Goal: Download file/media

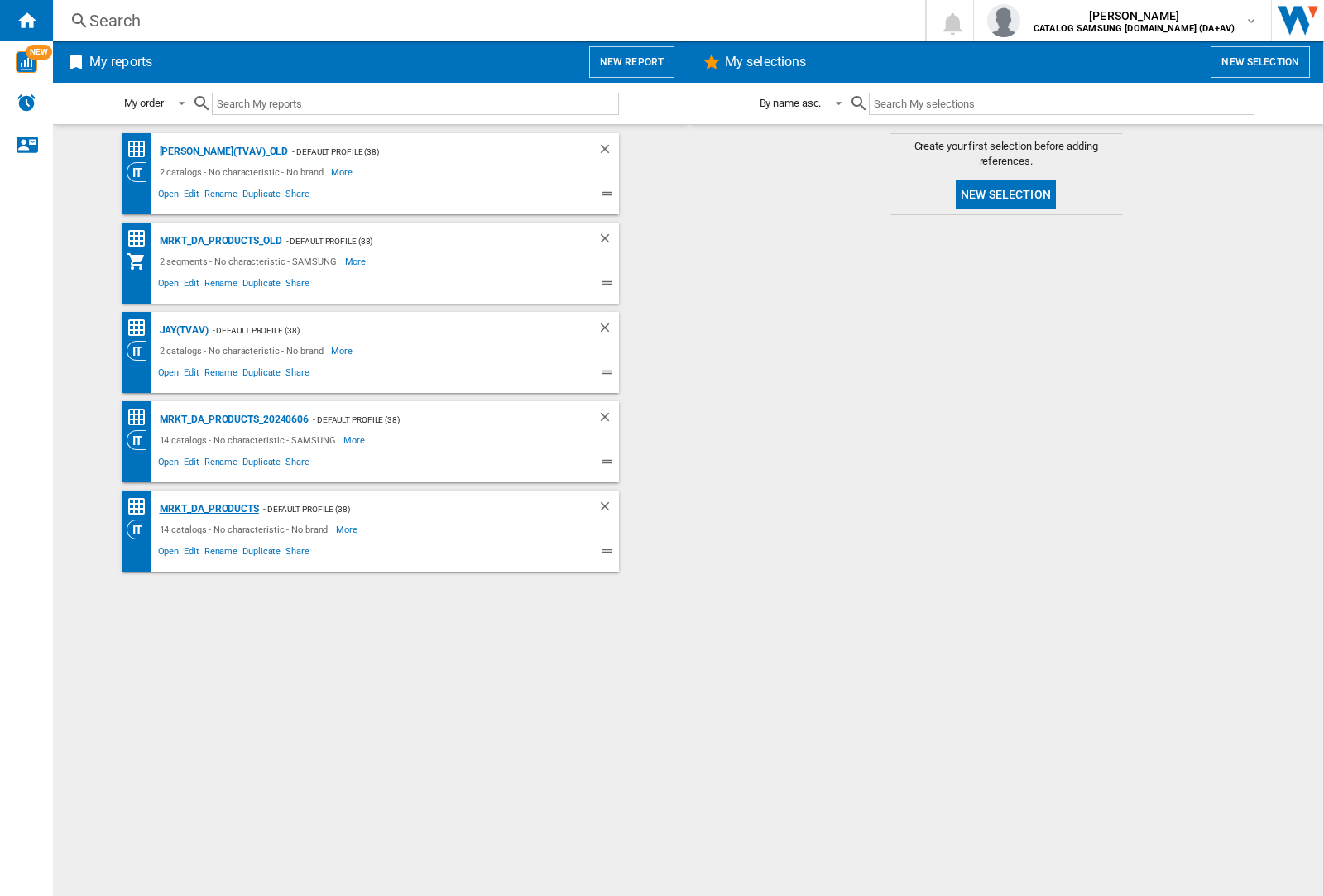
click at [208, 509] on div "MRKT_DA_PRODUCTS" at bounding box center [207, 509] width 103 height 21
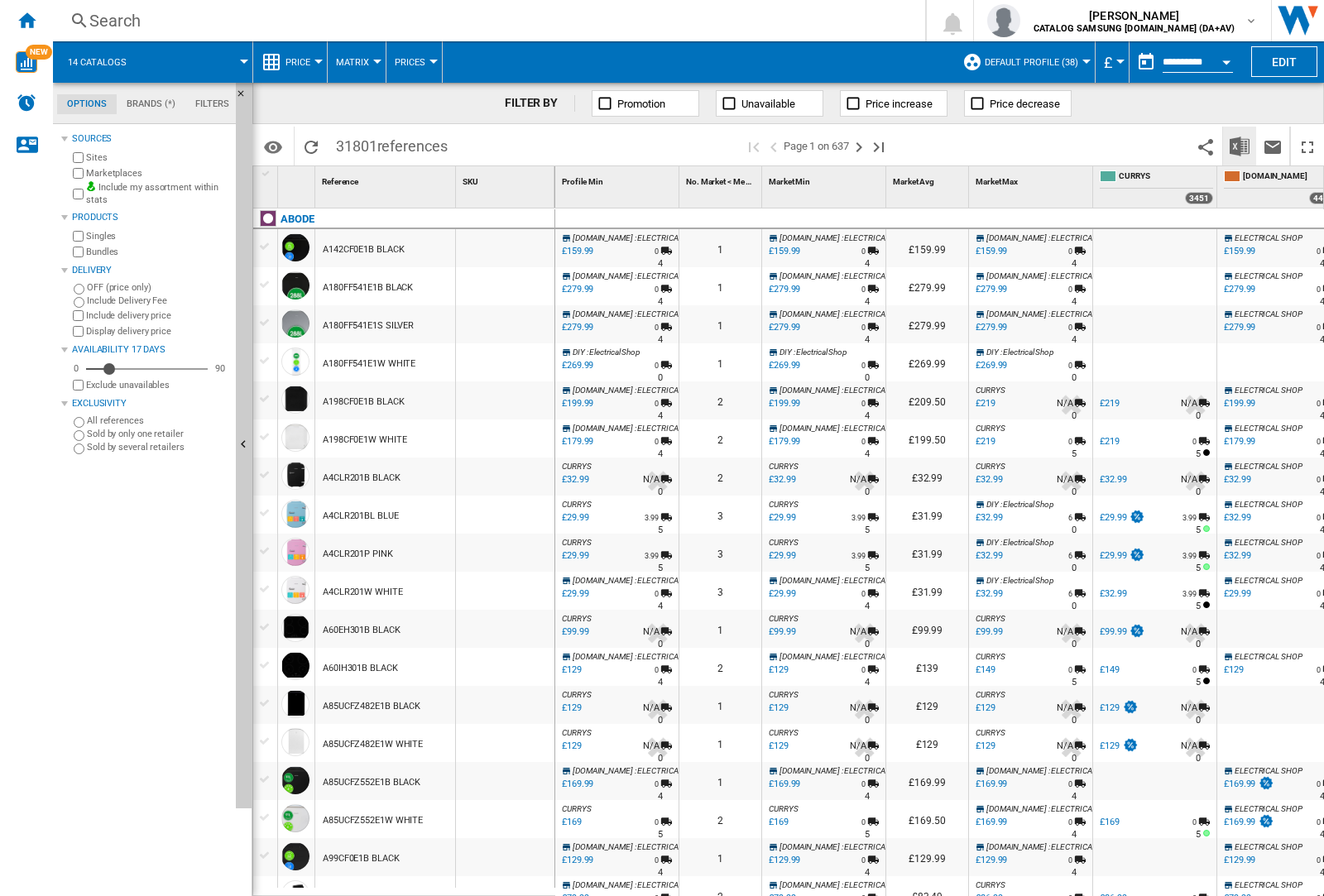
click at [1238, 145] on img "Download in Excel" at bounding box center [1239, 147] width 20 height 20
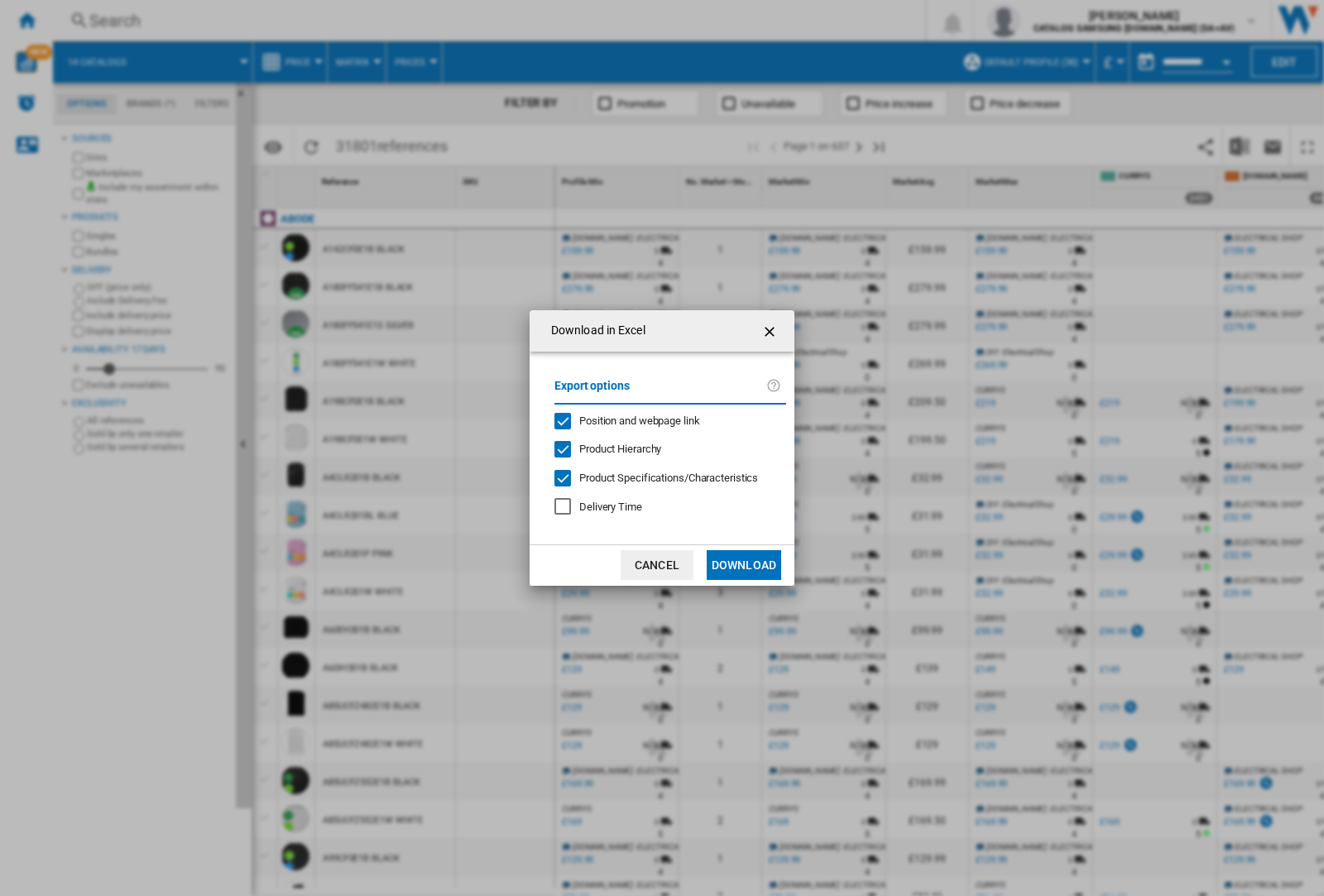
click at [629, 420] on span "Position and webpage link" at bounding box center [639, 420] width 121 height 12
click at [744, 565] on button "Download" at bounding box center [744, 565] width 74 height 30
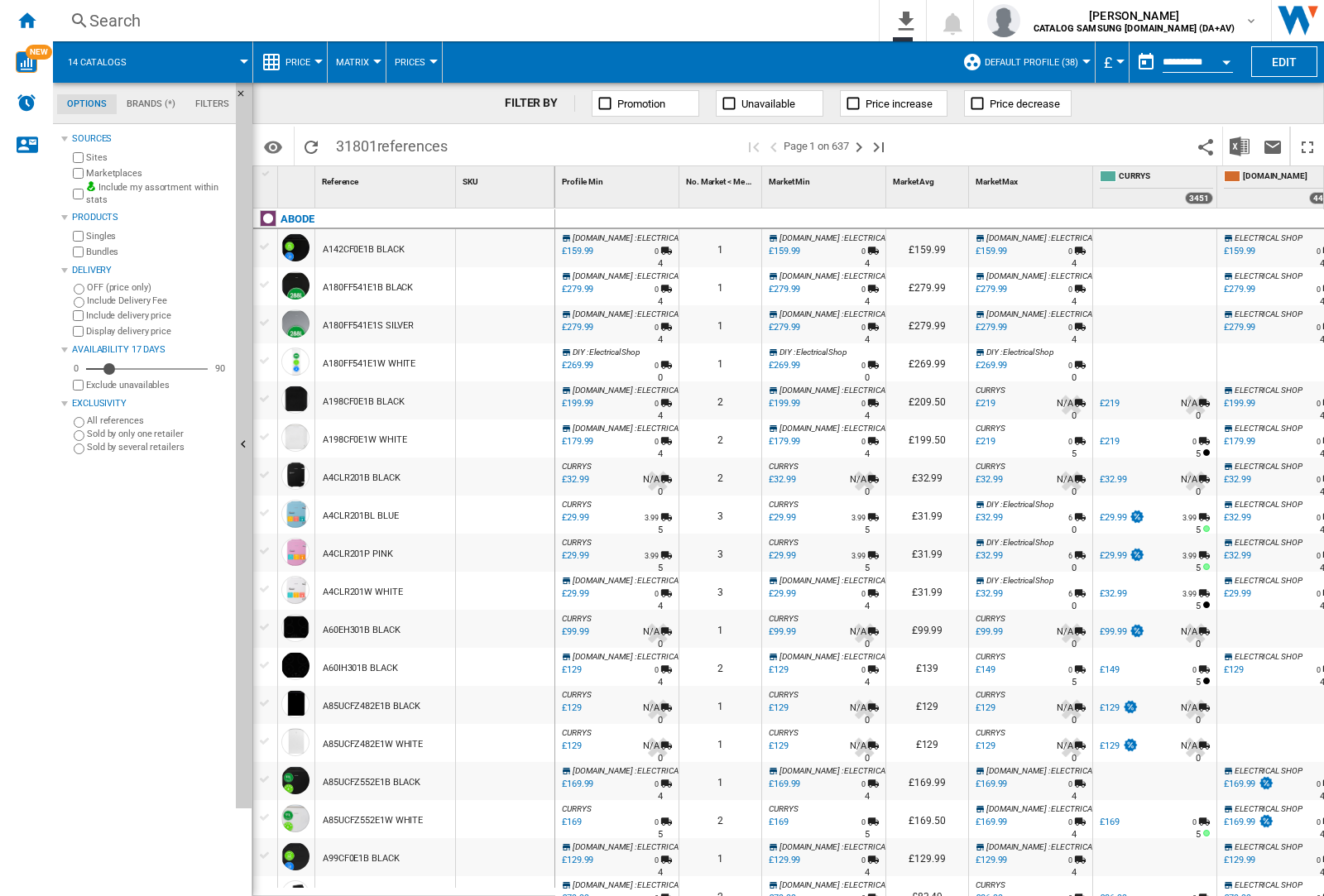
click at [515, 283] on div at bounding box center [505, 286] width 98 height 38
